Goal: Information Seeking & Learning: Compare options

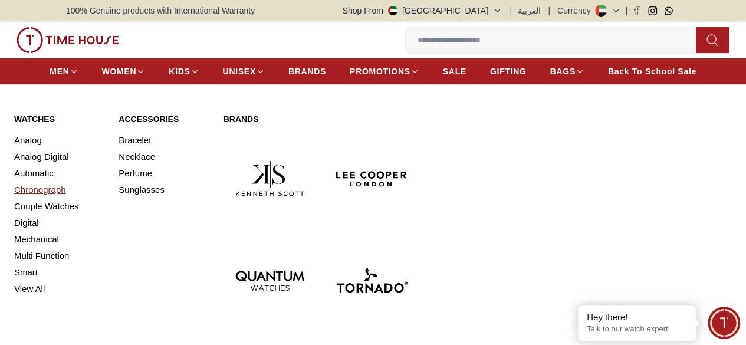
click at [39, 196] on link "Chronograph" at bounding box center [59, 190] width 90 height 17
click at [45, 182] on link "Automatic" at bounding box center [59, 173] width 90 height 17
click at [47, 165] on link "Analog Digital" at bounding box center [59, 157] width 90 height 17
click at [38, 165] on link "Analog Digital" at bounding box center [59, 157] width 90 height 17
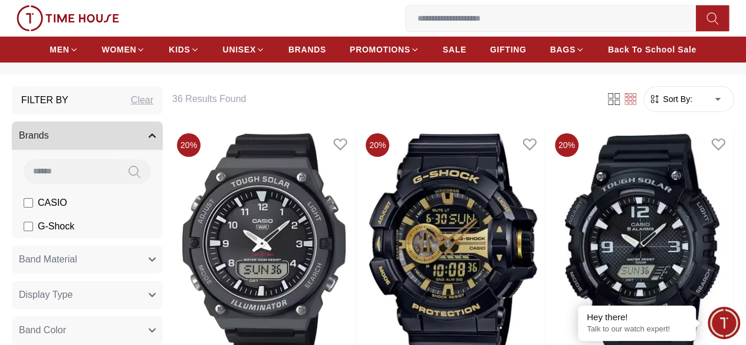
scroll to position [44, 0]
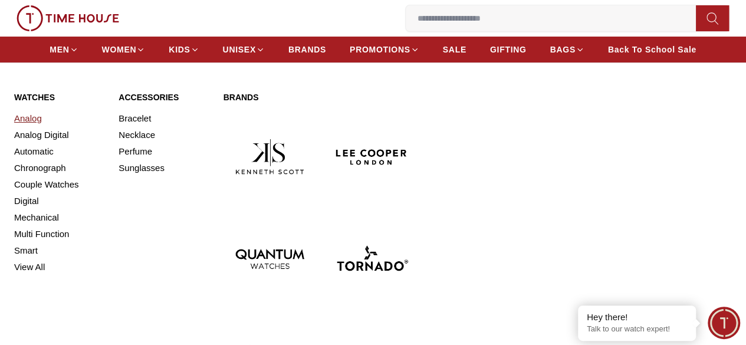
click at [33, 127] on link "Analog" at bounding box center [59, 118] width 90 height 17
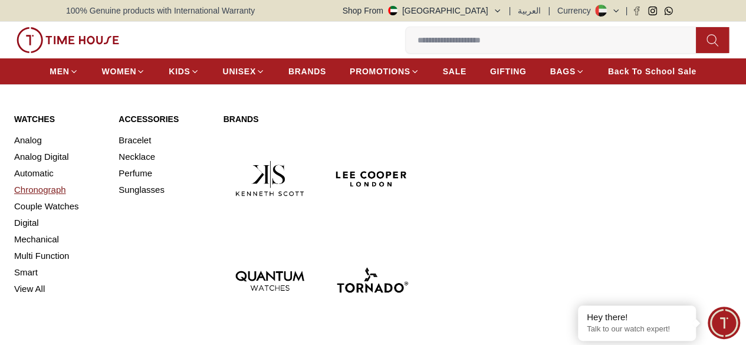
click at [45, 198] on link "Chronograph" at bounding box center [59, 190] width 90 height 17
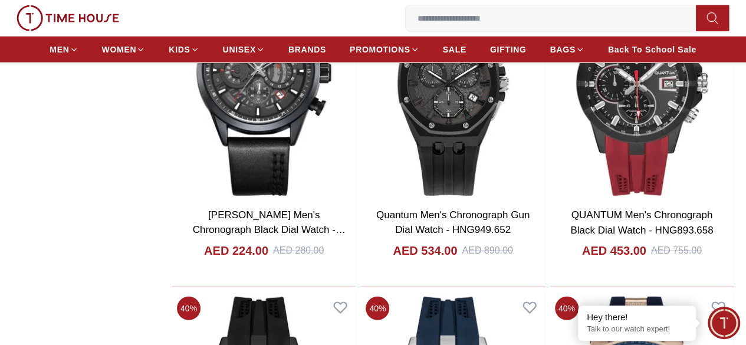
scroll to position [1623, 0]
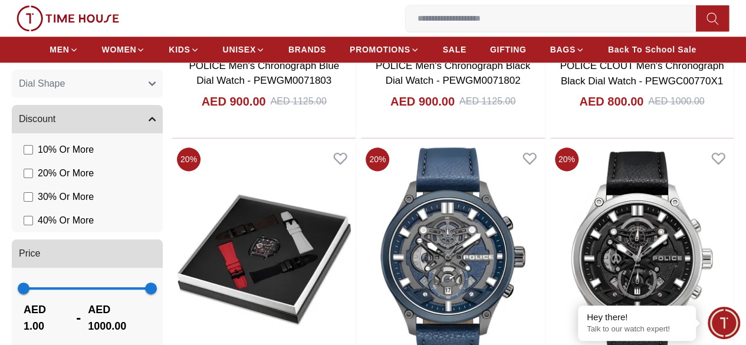
scroll to position [384, 0]
